Goal: Task Accomplishment & Management: Use online tool/utility

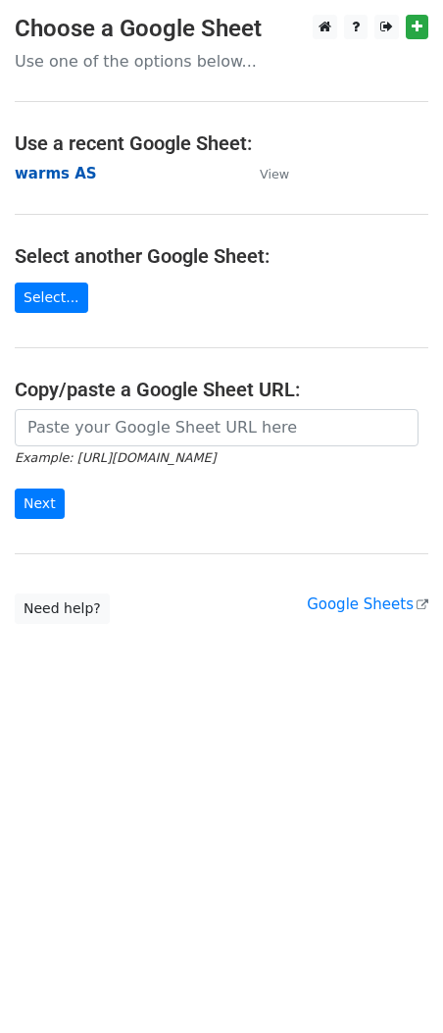
click at [45, 169] on strong "warms AS" at bounding box center [56, 174] width 82 height 18
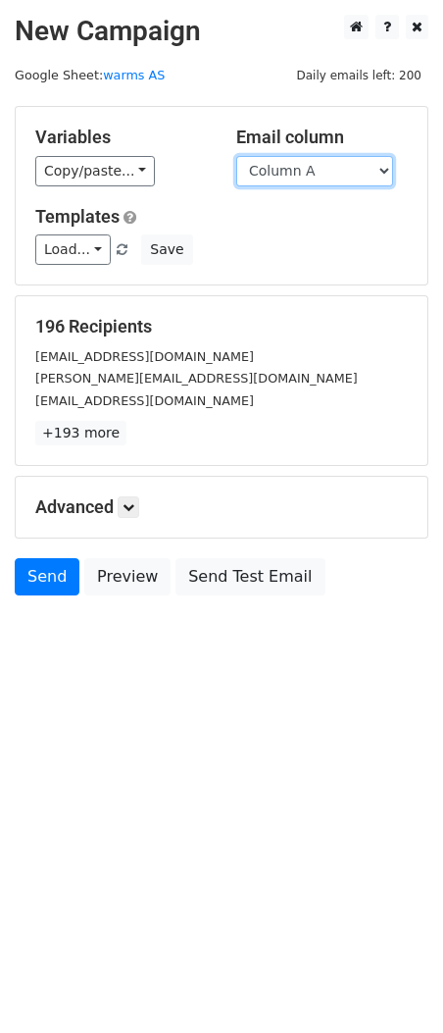
click at [291, 175] on select "Column A Column B Column C Column D Column E Column F Column G Column H Column …" at bounding box center [314, 171] width 157 height 30
select select "Column J"
click at [236, 156] on select "Column A Column B Column C Column D Column E Column F Column G Column H Column …" at bounding box center [314, 171] width 157 height 30
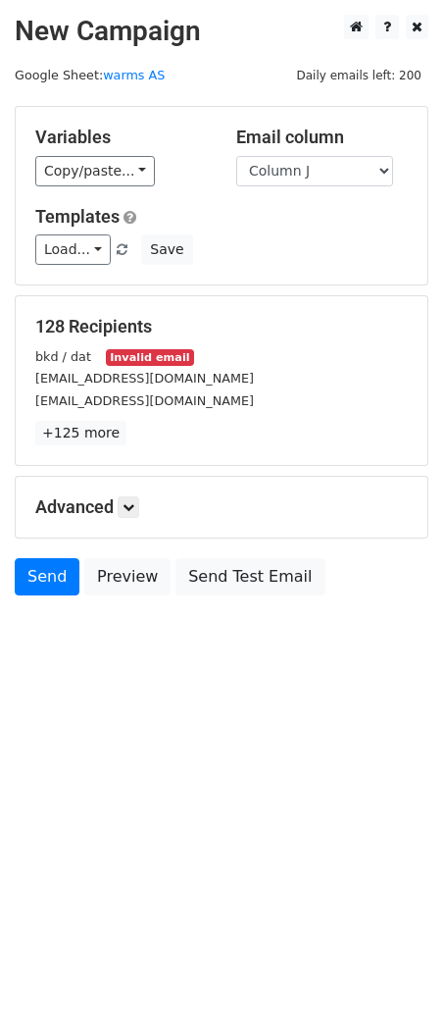
click at [162, 401] on small "[EMAIL_ADDRESS][DOMAIN_NAME]" at bounding box center [144, 400] width 219 height 15
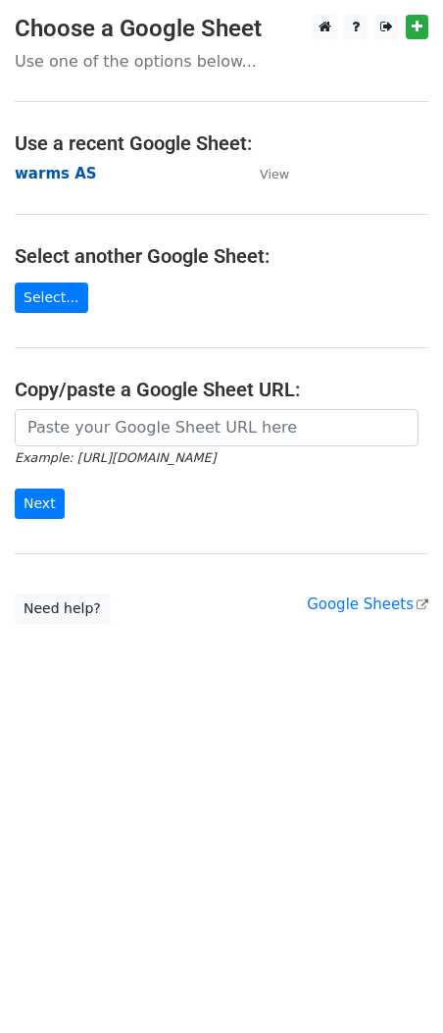
click at [56, 169] on strong "warms AS" at bounding box center [56, 174] width 82 height 18
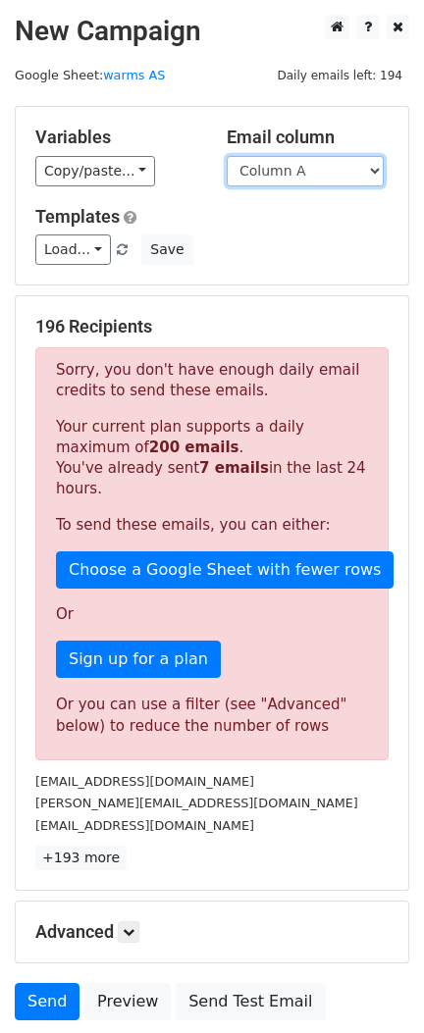
click at [283, 170] on select "Column A Column B Column C Column D Column E Column F Column G Column H Column …" at bounding box center [305, 171] width 157 height 30
select select "Column F"
click at [227, 156] on select "Column A Column B Column C Column D Column E Column F Column G Column H Column …" at bounding box center [305, 171] width 157 height 30
